Goal: Information Seeking & Learning: Learn about a topic

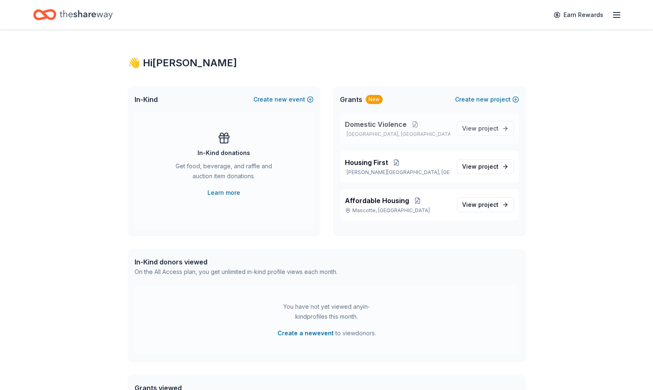
click at [371, 122] on span "Domestic Violence" at bounding box center [376, 124] width 62 height 10
click at [479, 128] on span "View project" at bounding box center [480, 128] width 36 height 10
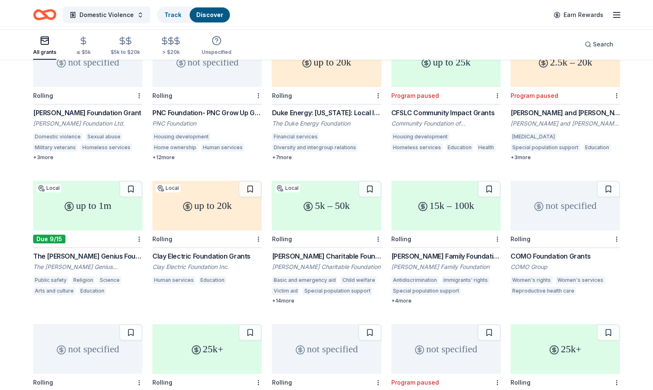
scroll to position [79, 0]
